Goal: Information Seeking & Learning: Learn about a topic

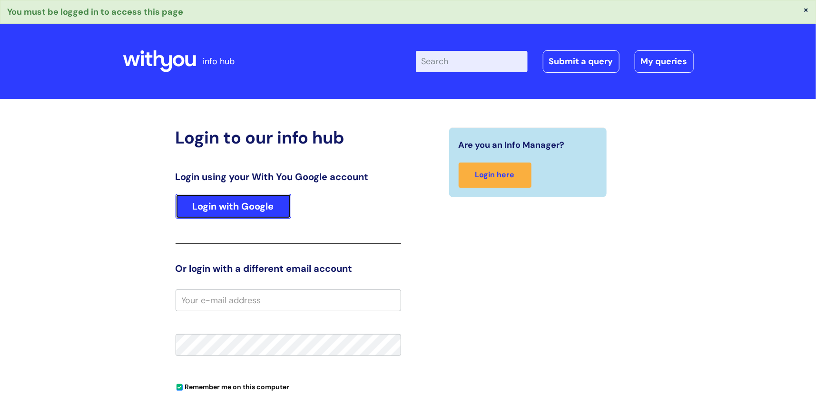
click at [229, 203] on link "Login with Google" at bounding box center [234, 206] width 116 height 25
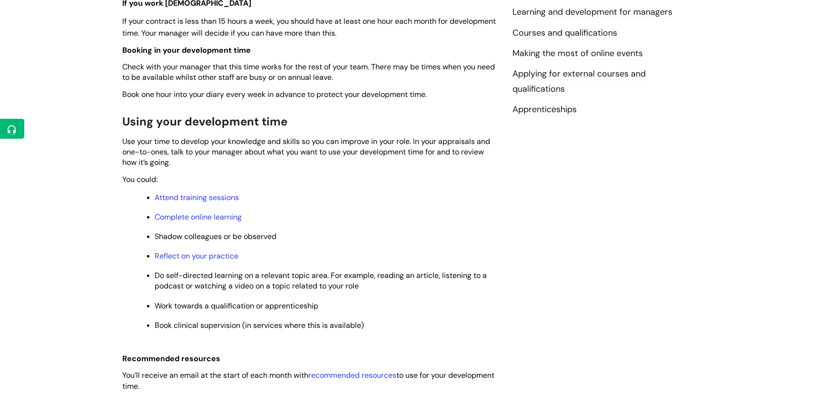
scroll to position [389, 0]
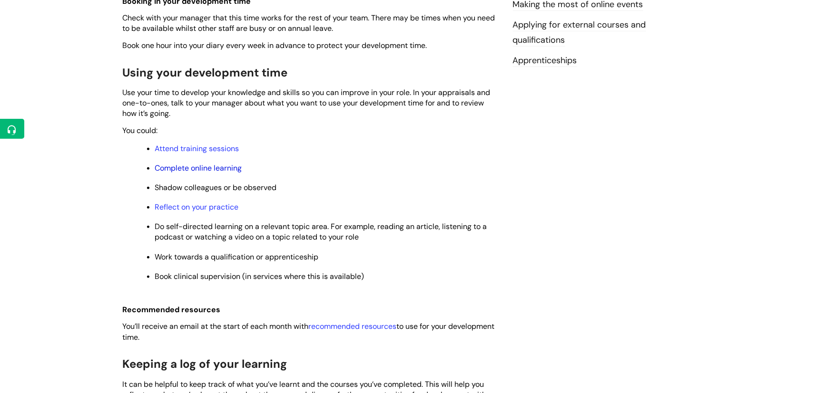
click at [228, 171] on link "Complete online learning" at bounding box center [198, 168] width 87 height 10
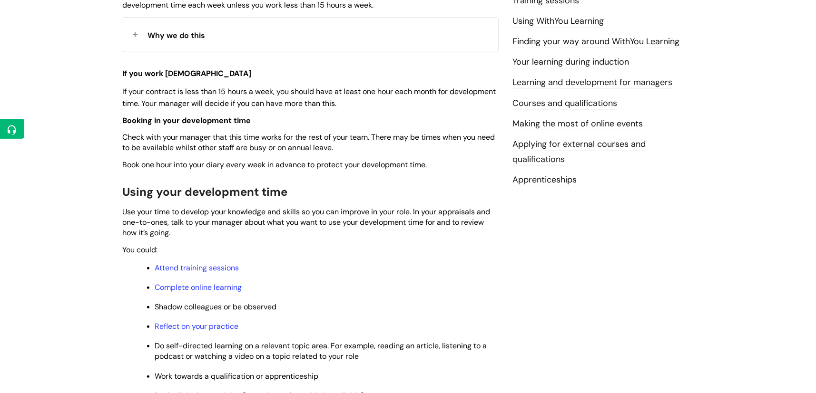
scroll to position [389, 0]
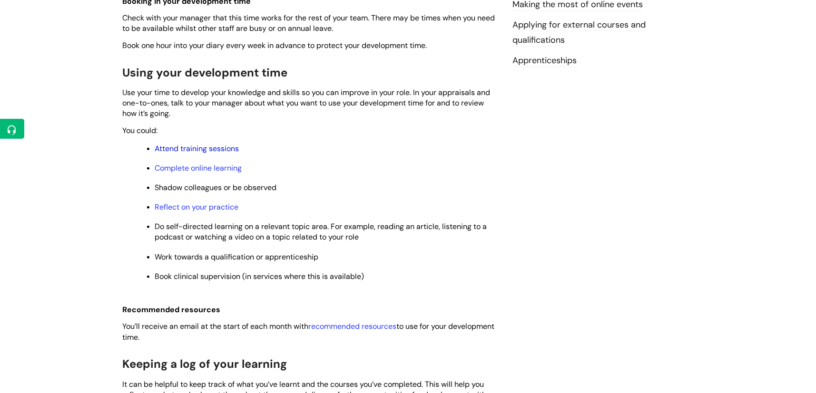
click at [206, 151] on link "Attend training sessions" at bounding box center [197, 149] width 84 height 10
